Goal: Transaction & Acquisition: Purchase product/service

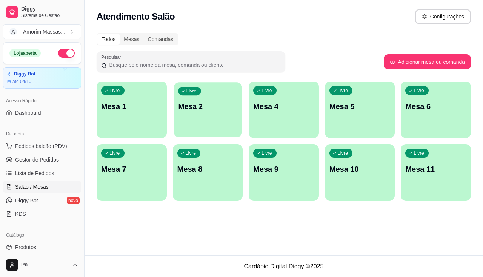
click at [204, 107] on p "Mesa 2" at bounding box center [207, 106] width 59 height 10
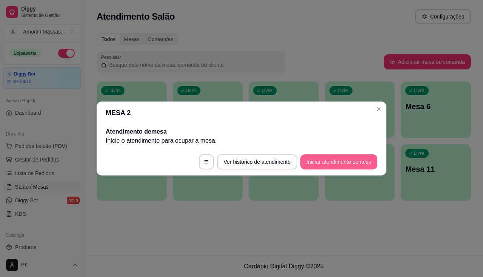
click at [335, 158] on button "Iniciar atendimento de mesa" at bounding box center [338, 161] width 77 height 15
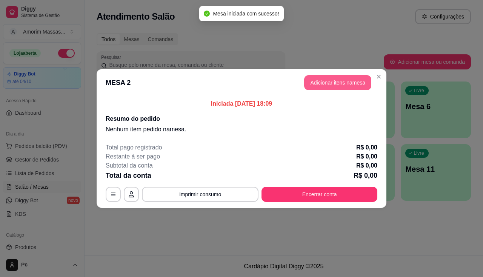
click at [338, 88] on button "Adicionar itens na mesa" at bounding box center [337, 82] width 67 height 15
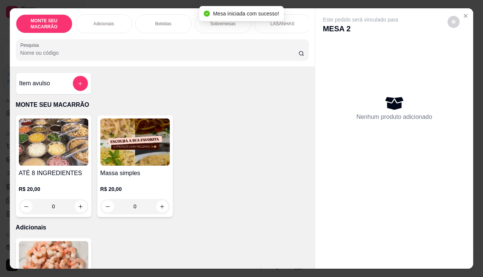
click at [114, 149] on img at bounding box center [134, 141] width 69 height 47
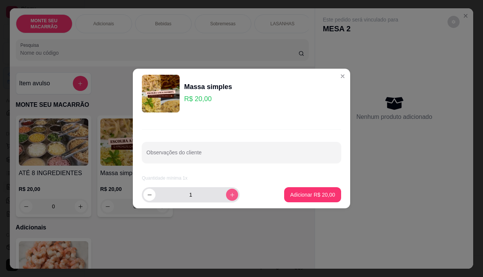
click at [229, 196] on icon "increase-product-quantity" at bounding box center [232, 195] width 6 height 6
type input "2"
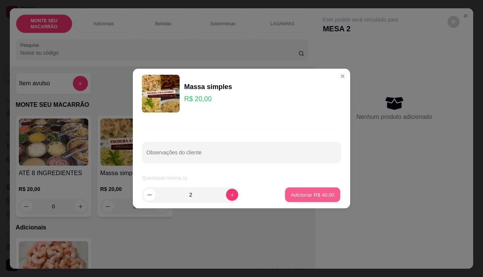
click at [295, 189] on button "Adicionar R$ 40,00" at bounding box center [312, 195] width 55 height 15
type input "2"
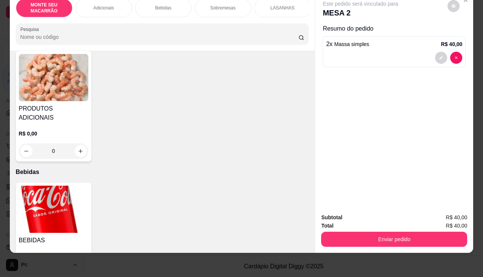
scroll to position [113, 0]
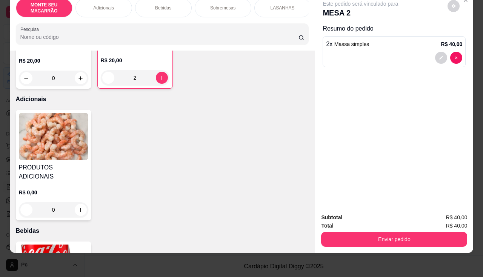
click at [56, 141] on img at bounding box center [53, 136] width 69 height 47
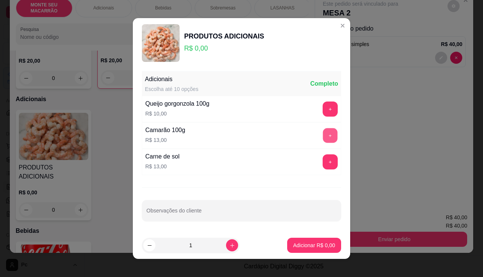
click at [323, 134] on button "+" at bounding box center [330, 135] width 15 height 15
click at [304, 245] on p "Adicionar R$ 13,00" at bounding box center [312, 245] width 45 height 8
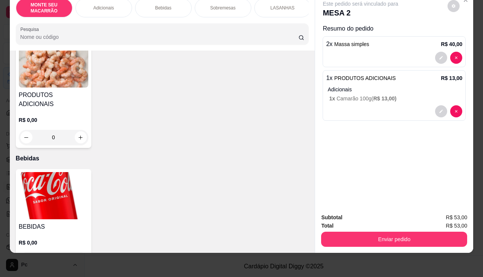
scroll to position [226, 0]
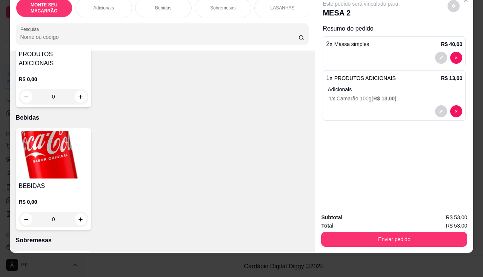
click at [40, 132] on img at bounding box center [53, 154] width 69 height 47
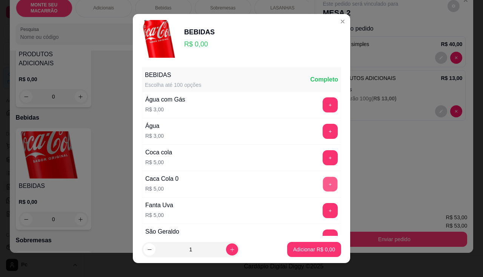
click at [323, 180] on button "+" at bounding box center [330, 184] width 15 height 15
click at [314, 256] on button "Adicionar R$ 5,00" at bounding box center [314, 249] width 54 height 15
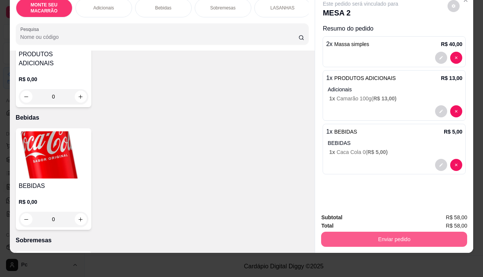
click at [353, 238] on button "Enviar pedido" at bounding box center [394, 239] width 146 height 15
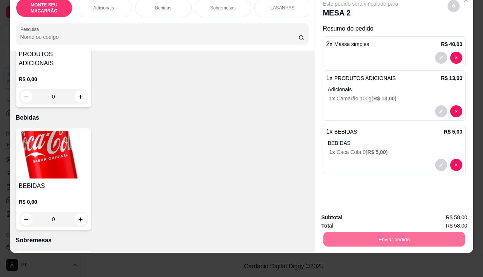
click at [400, 216] on button "Registrar cliente" at bounding box center [397, 215] width 50 height 14
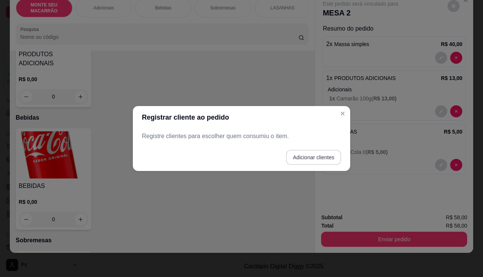
click at [301, 153] on button "Adicionar clientes" at bounding box center [313, 157] width 55 height 15
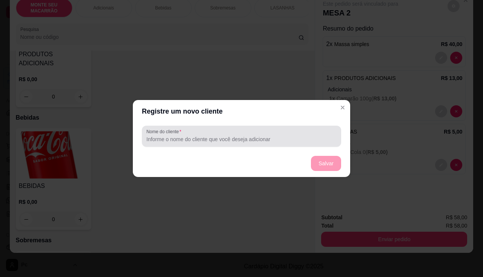
click at [252, 131] on div at bounding box center [241, 136] width 190 height 15
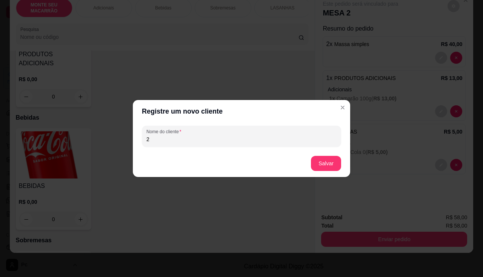
type input "2"
click at [328, 168] on button "Salvar" at bounding box center [326, 163] width 30 height 15
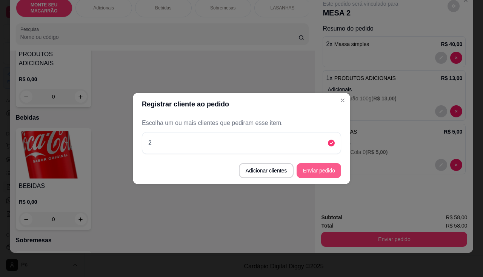
click at [320, 169] on button "Enviar pedido" at bounding box center [319, 170] width 45 height 15
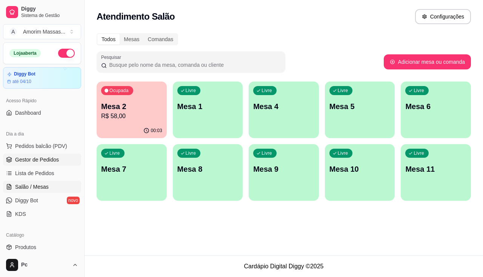
click at [49, 159] on span "Gestor de Pedidos" at bounding box center [37, 160] width 44 height 8
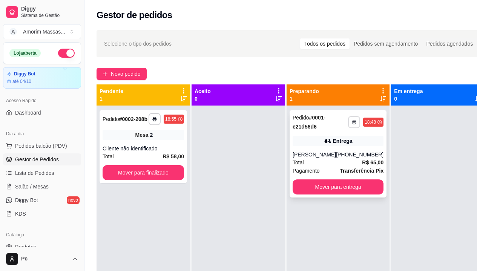
click at [348, 123] on button "button" at bounding box center [354, 122] width 12 height 12
click at [338, 145] on button "IMPRESSORA" at bounding box center [325, 149] width 55 height 12
click at [353, 123] on rect "button" at bounding box center [354, 124] width 2 height 2
click at [332, 148] on button "IMPRESSORA" at bounding box center [324, 149] width 53 height 12
click at [329, 182] on button "Mover para entrega" at bounding box center [338, 187] width 88 height 15
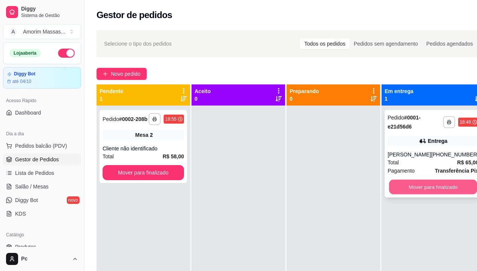
click at [407, 190] on button "Mover para finalizado" at bounding box center [433, 187] width 88 height 15
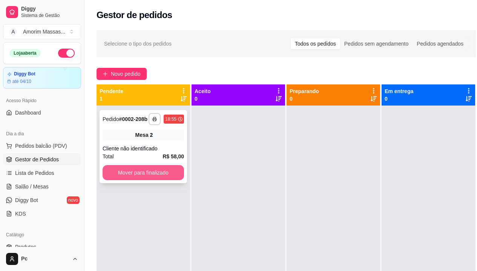
click at [123, 175] on button "Mover para finalizado" at bounding box center [143, 172] width 81 height 15
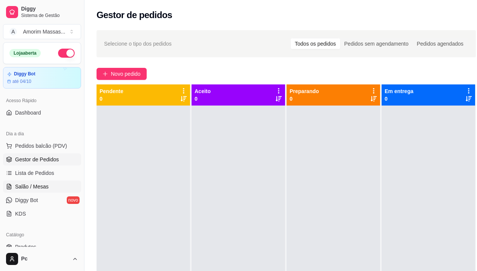
click at [37, 187] on span "Salão / Mesas" at bounding box center [32, 187] width 34 height 8
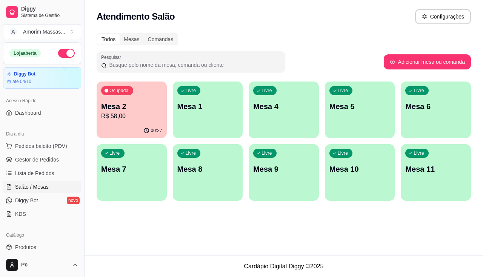
click at [134, 92] on div "Ocupada Mesa 2 R$ 58,00" at bounding box center [132, 102] width 70 height 42
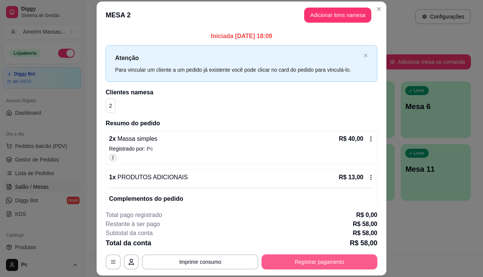
click at [307, 264] on button "Registrar pagamento" at bounding box center [319, 261] width 116 height 15
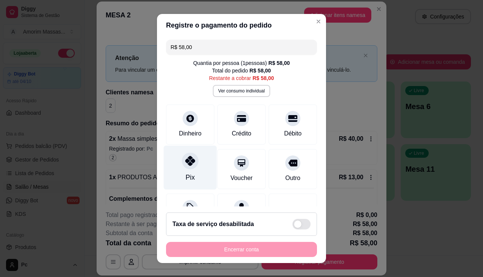
click at [181, 170] on div "Pix" at bounding box center [190, 167] width 53 height 44
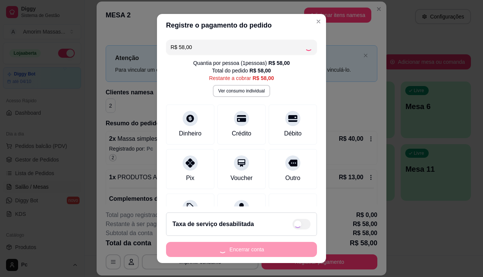
type input "R$ 0,00"
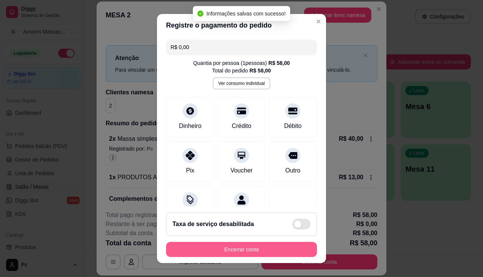
click at [211, 248] on button "Encerrar conta" at bounding box center [241, 249] width 151 height 15
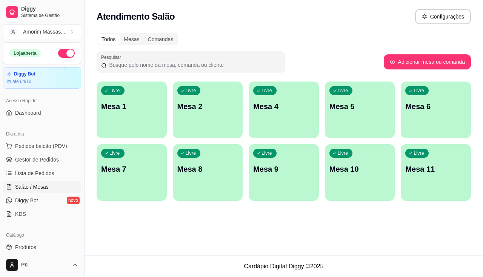
click at [439, 114] on div "Livre Mesa 6" at bounding box center [436, 105] width 70 height 48
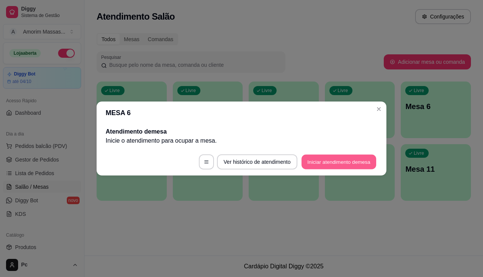
click at [312, 158] on button "Iniciar atendimento de mesa" at bounding box center [338, 162] width 75 height 15
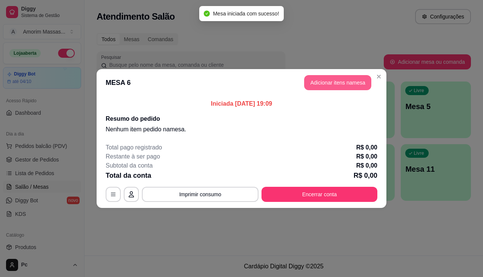
click at [321, 85] on button "Adicionar itens na mesa" at bounding box center [337, 82] width 67 height 15
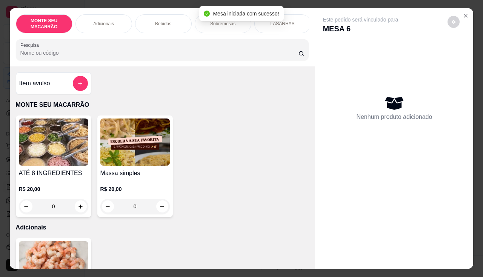
click at [132, 161] on img at bounding box center [134, 141] width 69 height 47
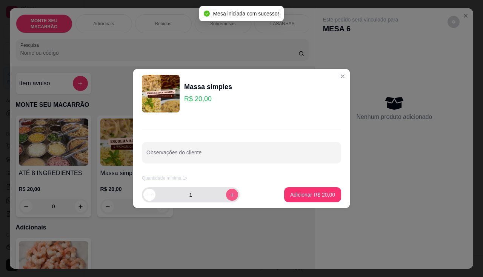
click at [229, 193] on icon "increase-product-quantity" at bounding box center [232, 195] width 6 height 6
type input "2"
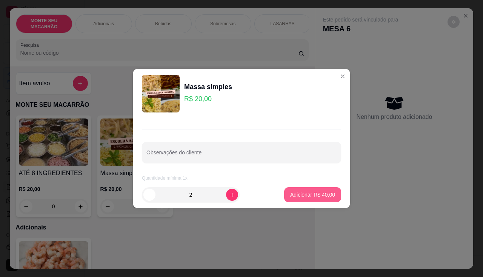
click at [294, 191] on button "Adicionar R$ 40,00" at bounding box center [312, 194] width 57 height 15
type input "2"
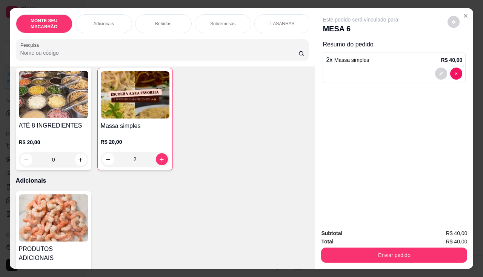
scroll to position [113, 0]
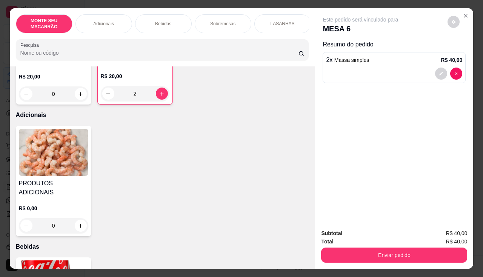
click at [35, 161] on img at bounding box center [53, 152] width 69 height 47
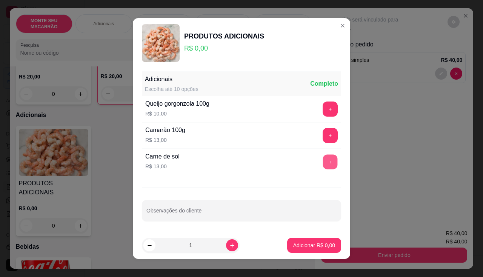
click at [323, 166] on button "+" at bounding box center [330, 162] width 15 height 15
click at [307, 240] on button "Adicionar R$ 13,00" at bounding box center [312, 245] width 55 height 15
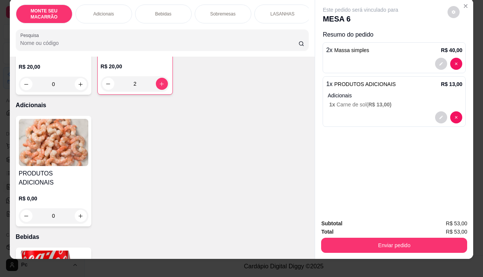
scroll to position [18, 0]
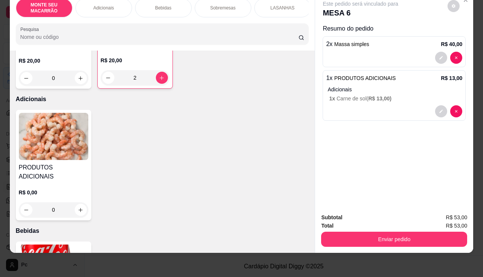
click at [31, 244] on img at bounding box center [53, 267] width 69 height 47
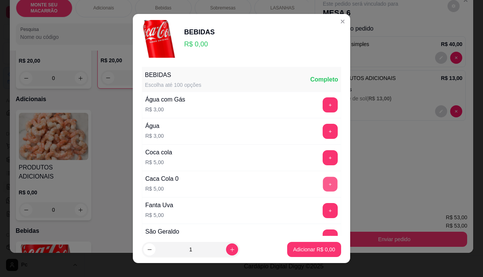
click at [323, 185] on button "+" at bounding box center [330, 184] width 15 height 15
click at [323, 154] on button "+" at bounding box center [330, 157] width 15 height 15
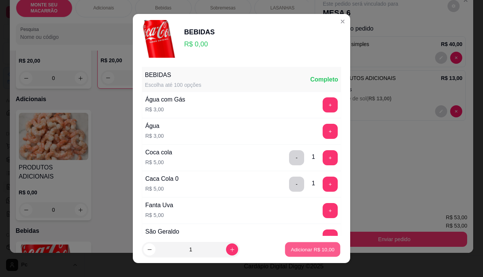
click at [317, 244] on button "Adicionar R$ 10,00" at bounding box center [312, 249] width 55 height 15
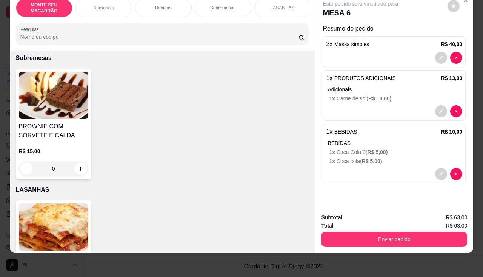
scroll to position [453, 0]
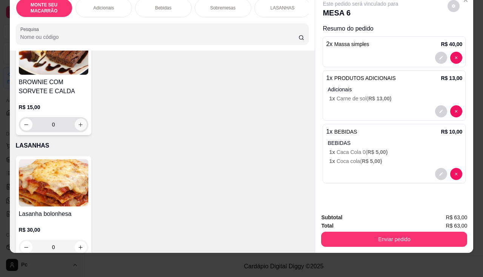
click at [75, 118] on button "increase-product-quantity" at bounding box center [81, 124] width 12 height 12
type input "1"
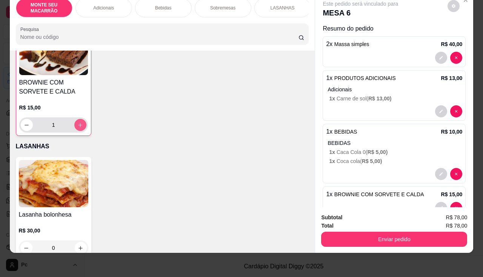
scroll to position [453, 0]
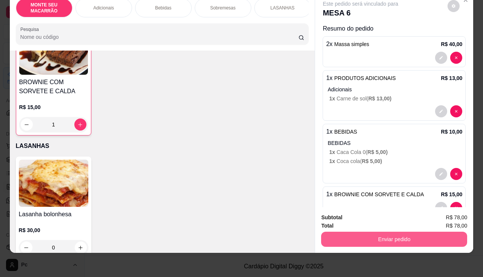
click at [349, 232] on button "Enviar pedido" at bounding box center [394, 239] width 146 height 15
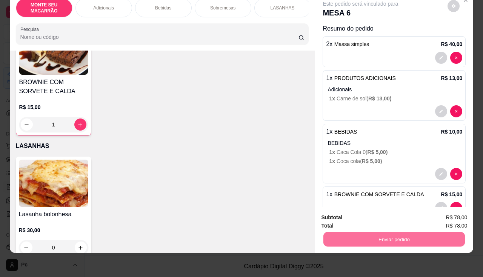
click at [446, 216] on button "Enviar pedido" at bounding box center [448, 215] width 42 height 14
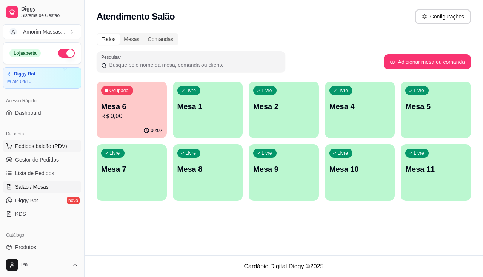
click at [34, 148] on span "Pedidos balcão (PDV)" at bounding box center [41, 146] width 52 height 8
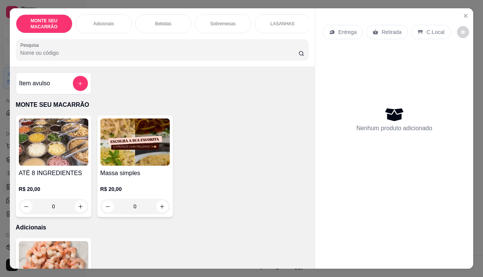
click at [125, 159] on img at bounding box center [134, 141] width 69 height 47
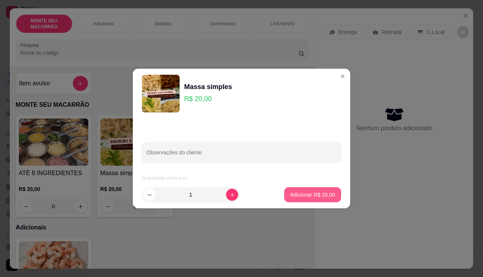
click at [318, 189] on button "Adicionar R$ 20,00" at bounding box center [312, 194] width 57 height 15
type input "1"
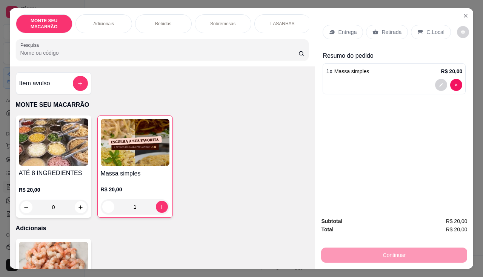
click at [338, 32] on p "Entrega" at bounding box center [347, 32] width 18 height 8
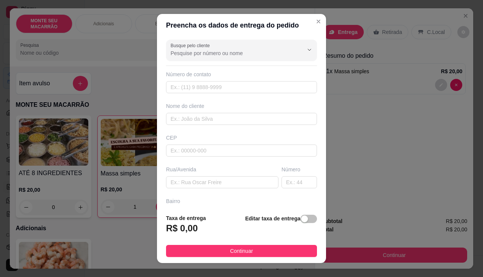
click at [303, 214] on footer "Taxa de entrega R$ 0,00 Editar taxa de entrega Continuar" at bounding box center [241, 235] width 169 height 55
click at [301, 214] on div "Editar taxa de entrega" at bounding box center [281, 226] width 72 height 25
click at [302, 219] on span "button" at bounding box center [308, 219] width 17 height 8
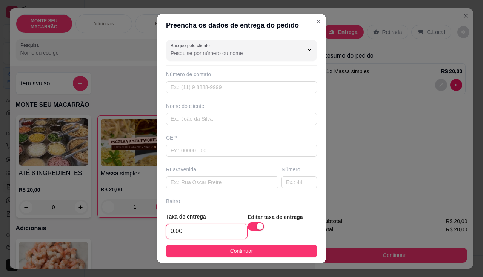
click at [184, 228] on input "0,00" at bounding box center [206, 231] width 81 height 14
type input "5,00"
click at [194, 92] on input "text" at bounding box center [241, 87] width 151 height 12
click at [220, 91] on input "text" at bounding box center [241, 87] width 151 height 12
click at [174, 118] on input "text" at bounding box center [241, 119] width 151 height 12
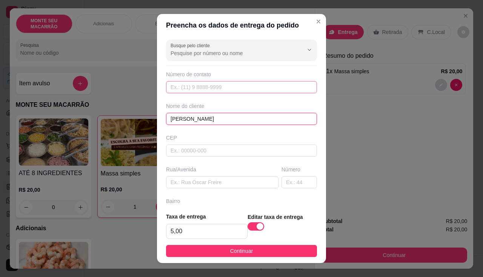
type input "maria jose"
click at [198, 90] on input "text" at bounding box center [241, 87] width 151 height 12
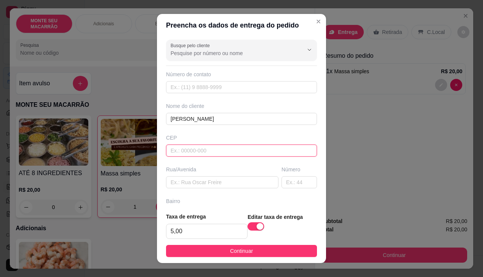
click at [188, 153] on input "text" at bounding box center [241, 151] width 151 height 12
type input "62764000"
type input "Mulungu"
type input "62764000"
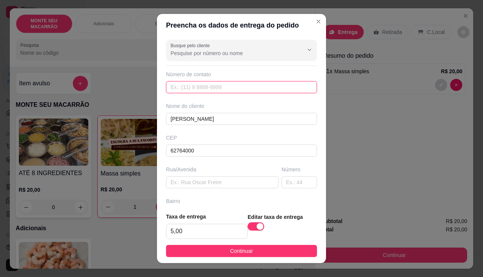
click at [188, 87] on input "text" at bounding box center [241, 87] width 151 height 12
type input "(85) 99664-7813"
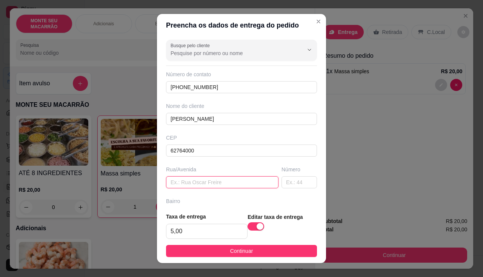
click at [203, 184] on input "text" at bounding box center [222, 182] width 112 height 12
type input "conjunto"
click at [198, 208] on footer "Taxa de entrega 5,00 Editar taxa de entrega Continuar" at bounding box center [241, 234] width 169 height 57
click at [197, 203] on div "Bairro" at bounding box center [241, 201] width 151 height 8
click at [198, 201] on div "Bairro" at bounding box center [241, 201] width 151 height 8
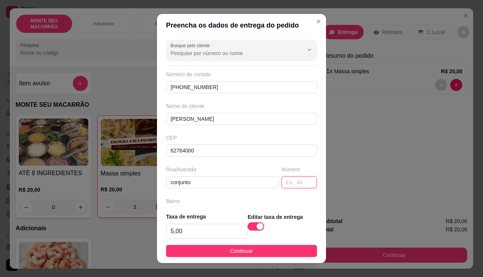
click at [285, 179] on input "text" at bounding box center [298, 182] width 35 height 12
type input "05"
click at [211, 203] on div "Bairro" at bounding box center [241, 201] width 151 height 8
drag, startPoint x: 191, startPoint y: 194, endPoint x: 226, endPoint y: 188, distance: 36.3
click at [191, 194] on div "Busque pelo cliente Número de contato (85) 99664-7813 Nome do cliente maria jos…" at bounding box center [241, 122] width 169 height 170
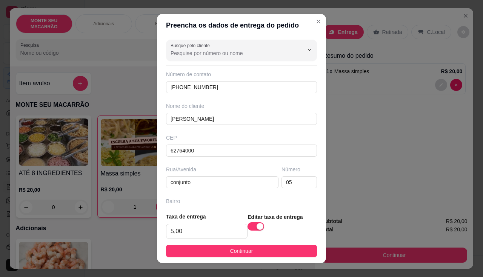
scroll to position [84, 0]
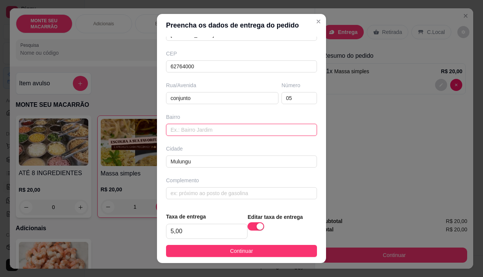
click at [201, 131] on input "text" at bounding box center [241, 130] width 151 height 12
type input "centro"
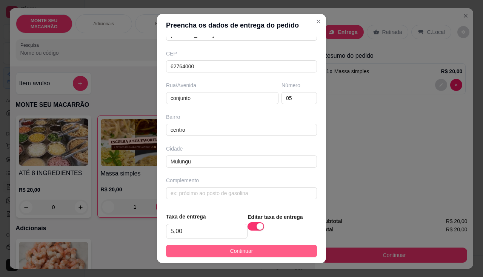
click at [230, 251] on span "Continuar" at bounding box center [241, 251] width 23 height 8
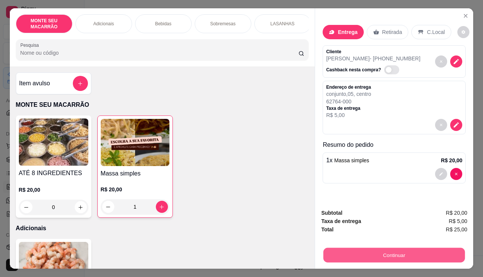
click at [370, 249] on button "Continuar" at bounding box center [393, 255] width 141 height 15
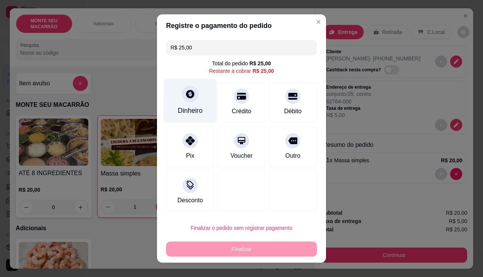
click at [189, 98] on icon at bounding box center [190, 94] width 10 height 10
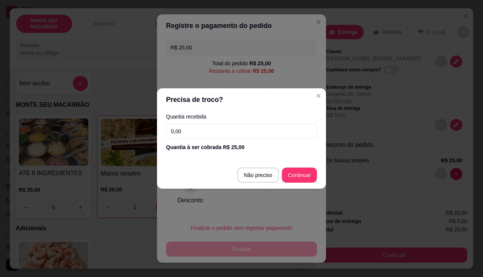
click at [207, 132] on input "0,00" at bounding box center [241, 131] width 151 height 15
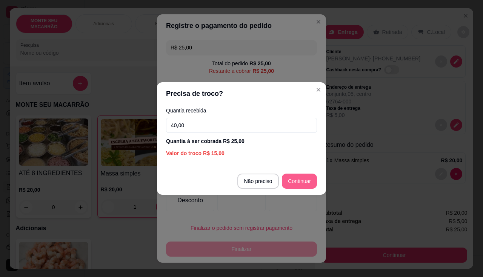
type input "40,00"
type input "R$ 0,00"
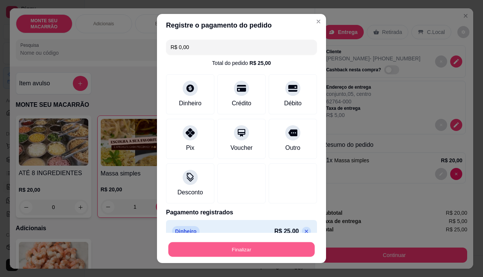
click at [266, 247] on button "Finalizar" at bounding box center [241, 249] width 146 height 15
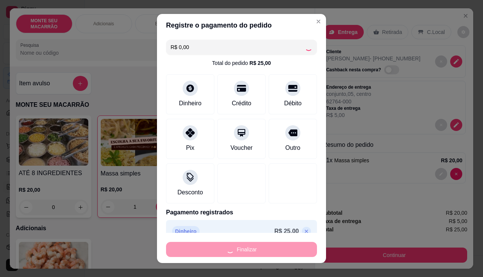
type input "0"
type input "-R$ 25,00"
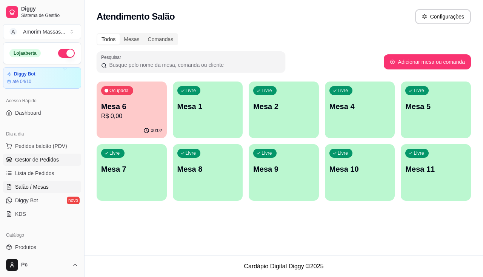
click at [32, 158] on span "Gestor de Pedidos" at bounding box center [37, 160] width 44 height 8
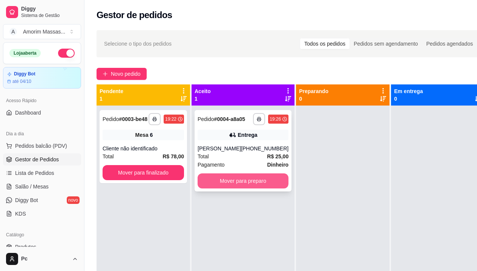
click at [236, 184] on button "Mover para preparo" at bounding box center [243, 181] width 91 height 15
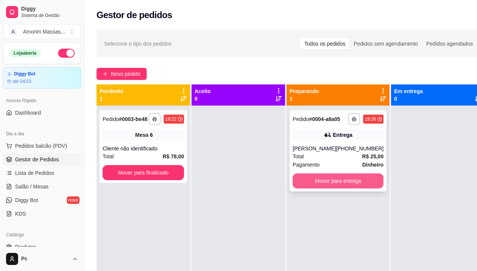
click at [310, 188] on button "Mover para entrega" at bounding box center [338, 181] width 91 height 15
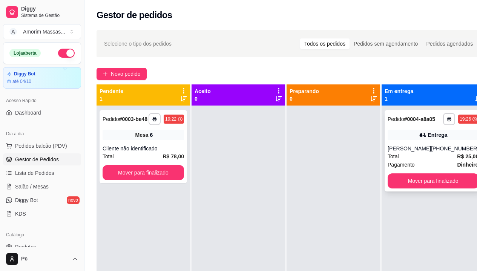
click at [414, 192] on div "**********" at bounding box center [433, 150] width 97 height 81
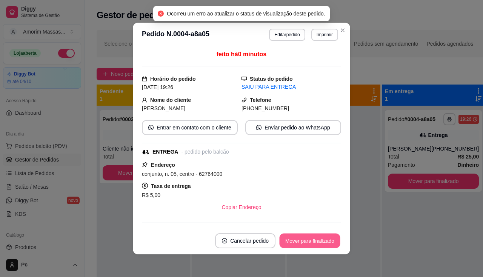
click at [303, 244] on button "Mover para finalizado" at bounding box center [310, 241] width 61 height 15
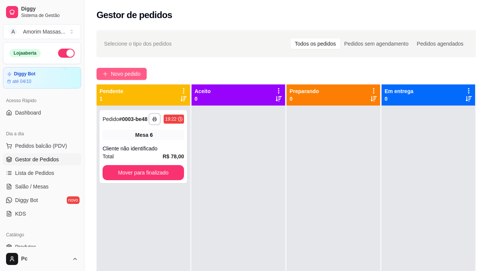
click at [112, 71] on span "Novo pedido" at bounding box center [126, 74] width 30 height 8
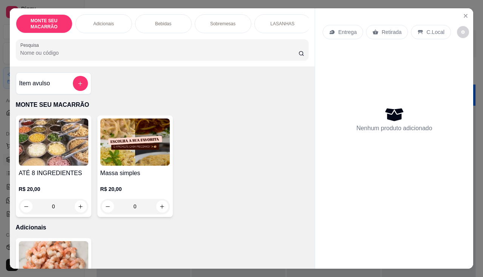
click at [160, 145] on img at bounding box center [134, 141] width 69 height 47
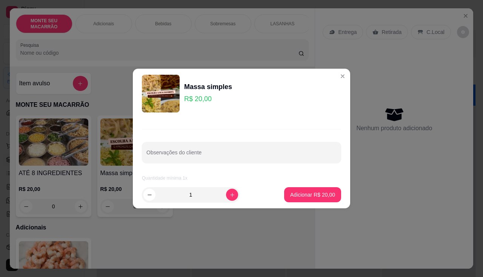
click at [229, 202] on div "1" at bounding box center [190, 194] width 95 height 15
click at [229, 195] on icon "increase-product-quantity" at bounding box center [232, 195] width 6 height 6
type input "2"
click at [310, 193] on p "Adicionar R$ 40,00" at bounding box center [313, 194] width 44 height 7
type input "2"
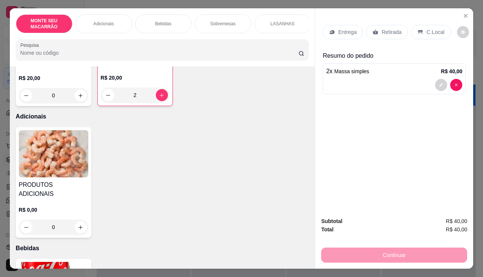
scroll to position [113, 0]
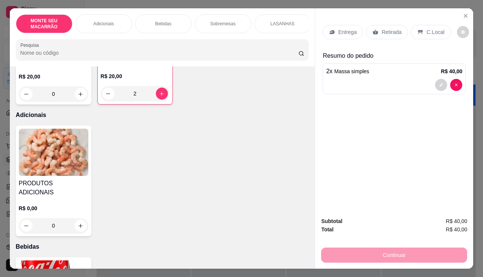
click at [36, 170] on img at bounding box center [53, 152] width 69 height 47
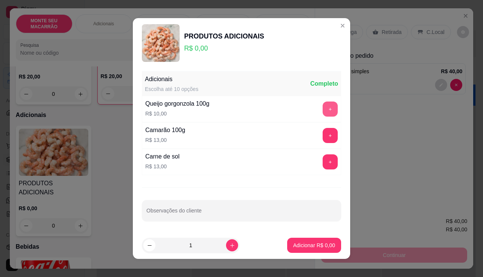
click at [323, 108] on button "+" at bounding box center [330, 108] width 15 height 15
click at [312, 245] on p "Adicionar R$ 20,00" at bounding box center [313, 244] width 44 height 7
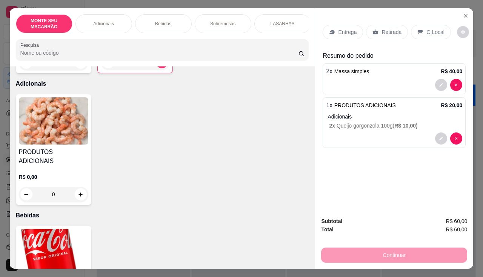
scroll to position [264, 0]
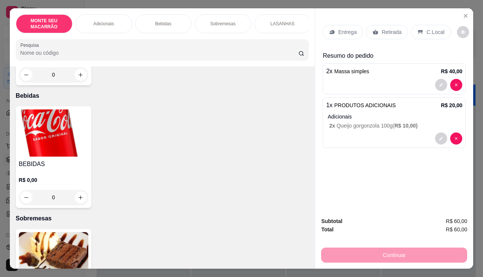
click at [339, 30] on p "Entrega" at bounding box center [347, 32] width 18 height 8
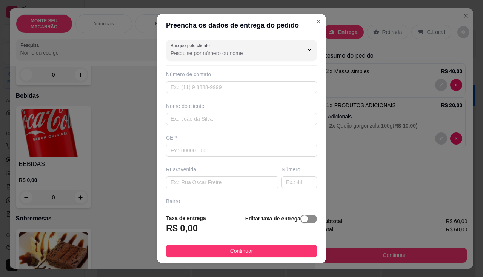
click at [301, 219] on div "button" at bounding box center [304, 218] width 7 height 7
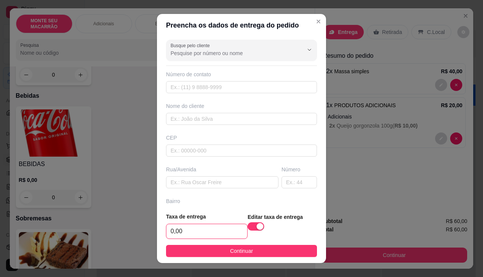
click at [197, 232] on input "0,00" at bounding box center [206, 231] width 81 height 14
type input "10,00"
click at [194, 120] on input "text" at bounding box center [241, 119] width 151 height 12
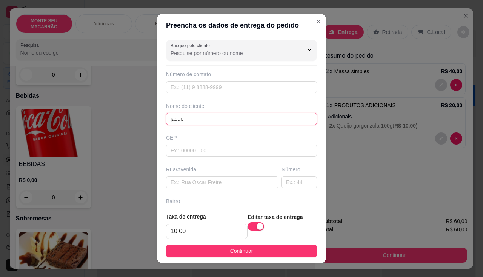
type input "jaque"
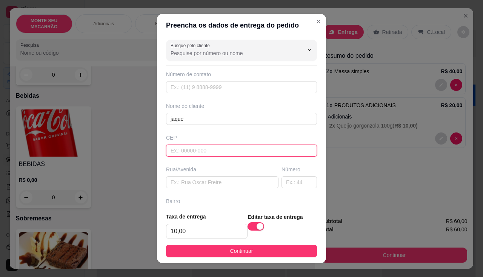
click at [174, 152] on input "text" at bounding box center [241, 151] width 151 height 12
type input "62764000"
type input "Mulungu"
type input "62764000"
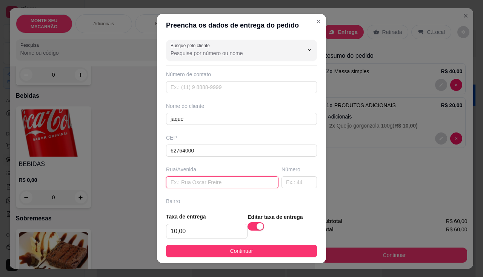
click at [183, 184] on input "text" at bounding box center [222, 182] width 112 height 12
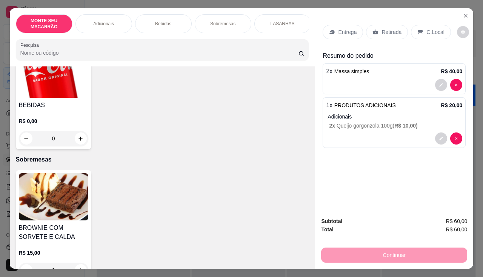
scroll to position [377, 0]
